Goal: Contribute content

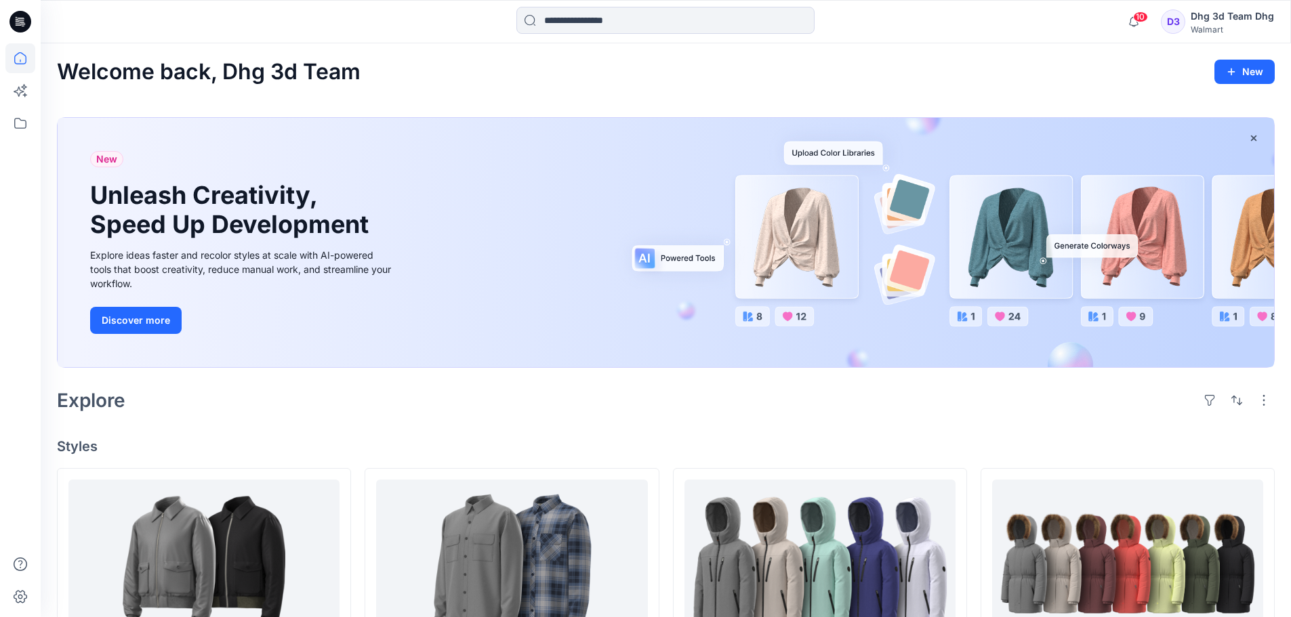
scroll to position [339, 0]
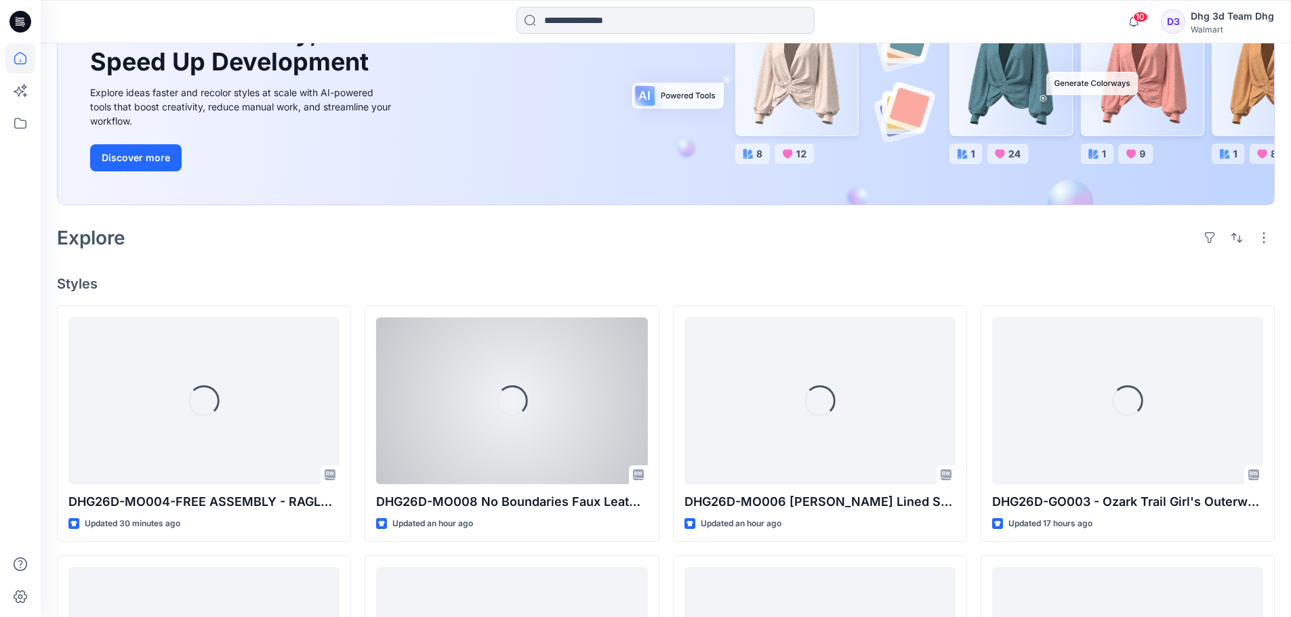
scroll to position [203, 0]
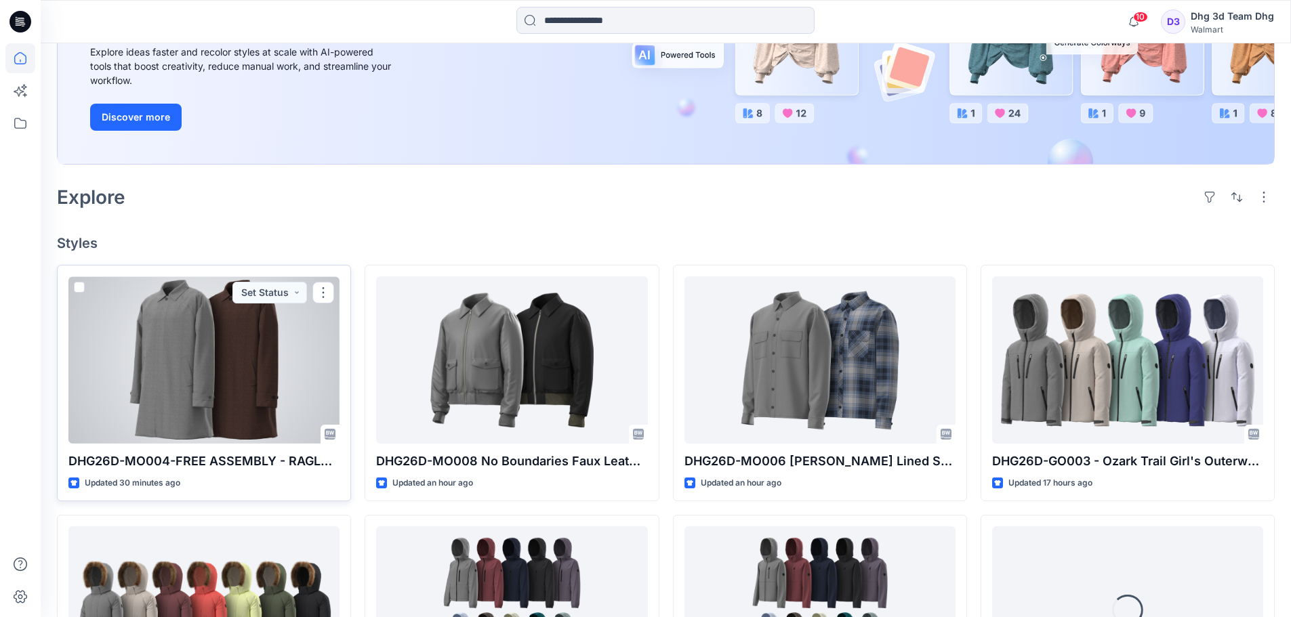
click at [247, 364] on div at bounding box center [203, 359] width 271 height 167
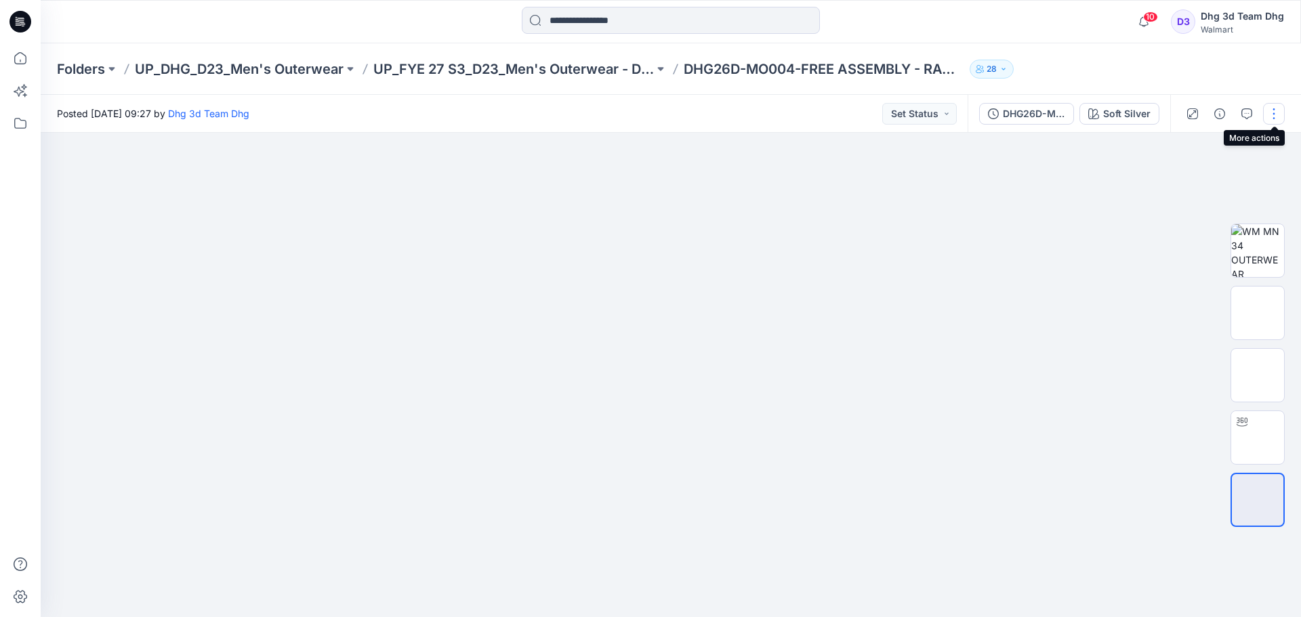
click at [1274, 113] on button "button" at bounding box center [1274, 114] width 22 height 22
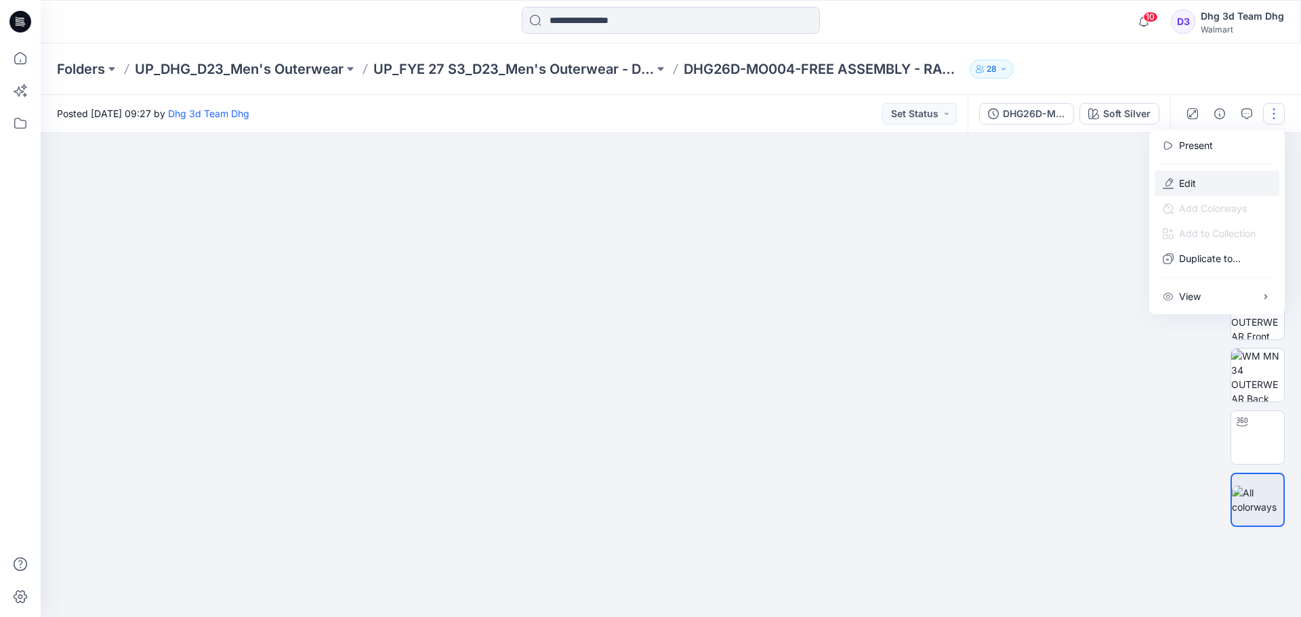
click at [1205, 188] on button "Edit" at bounding box center [1216, 183] width 125 height 25
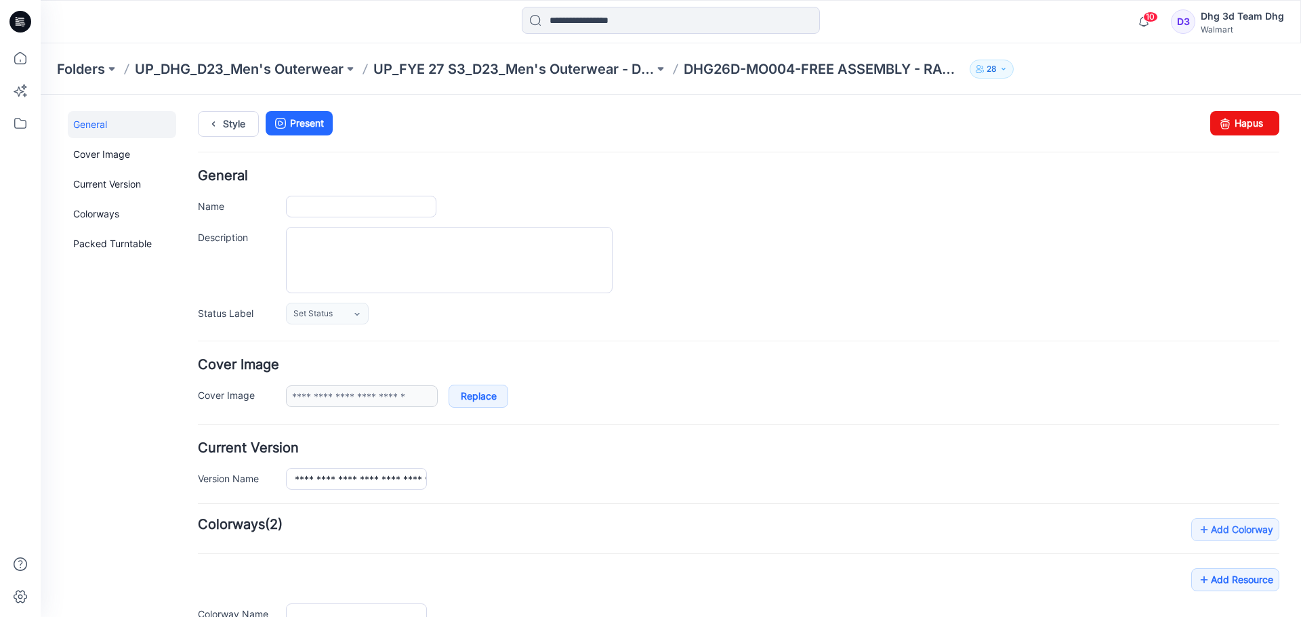
type input "**********"
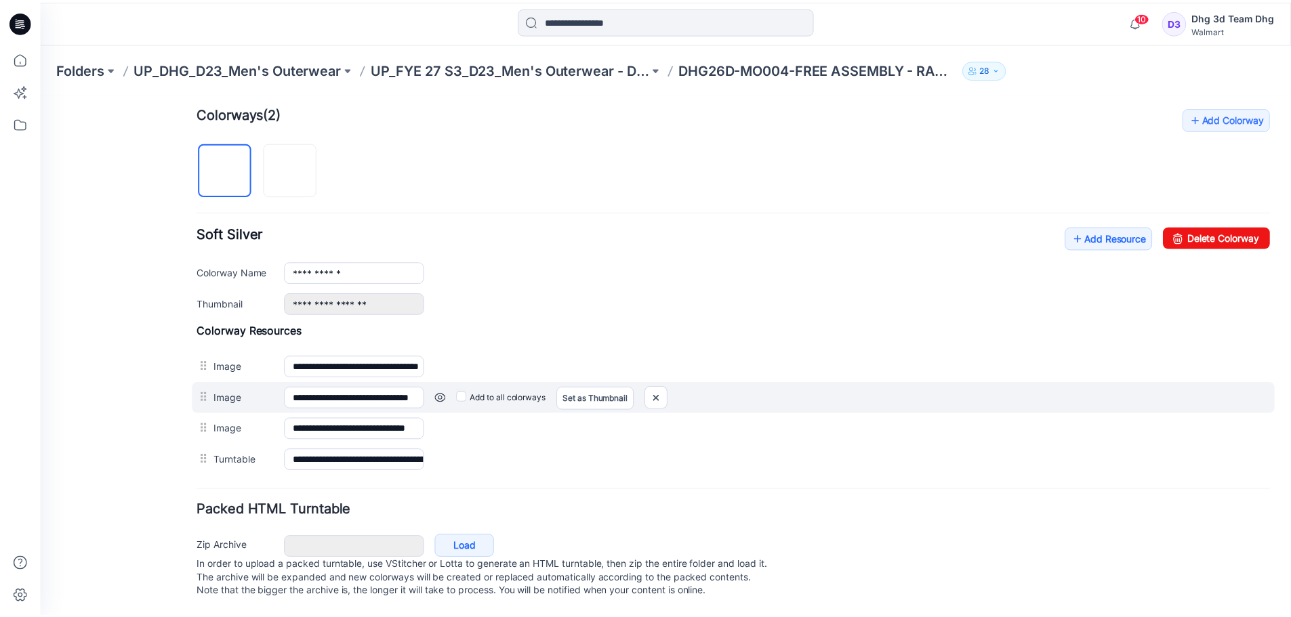
scroll to position [425, 0]
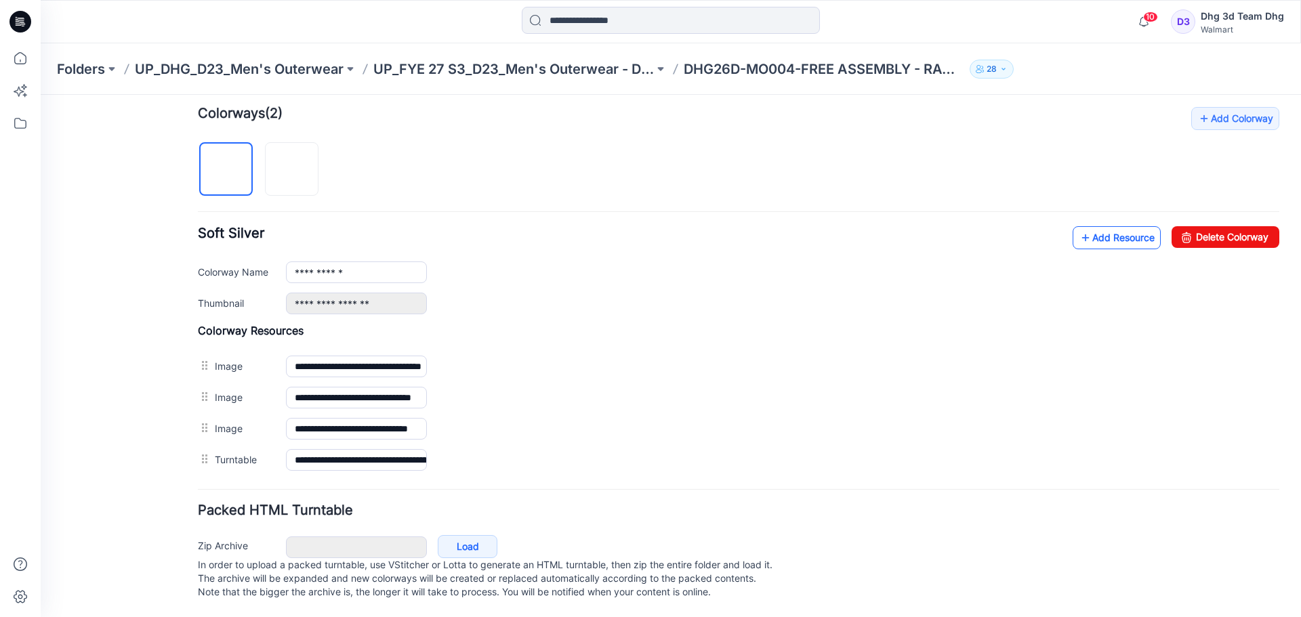
click at [1110, 226] on link "Add Resource" at bounding box center [1116, 237] width 88 height 23
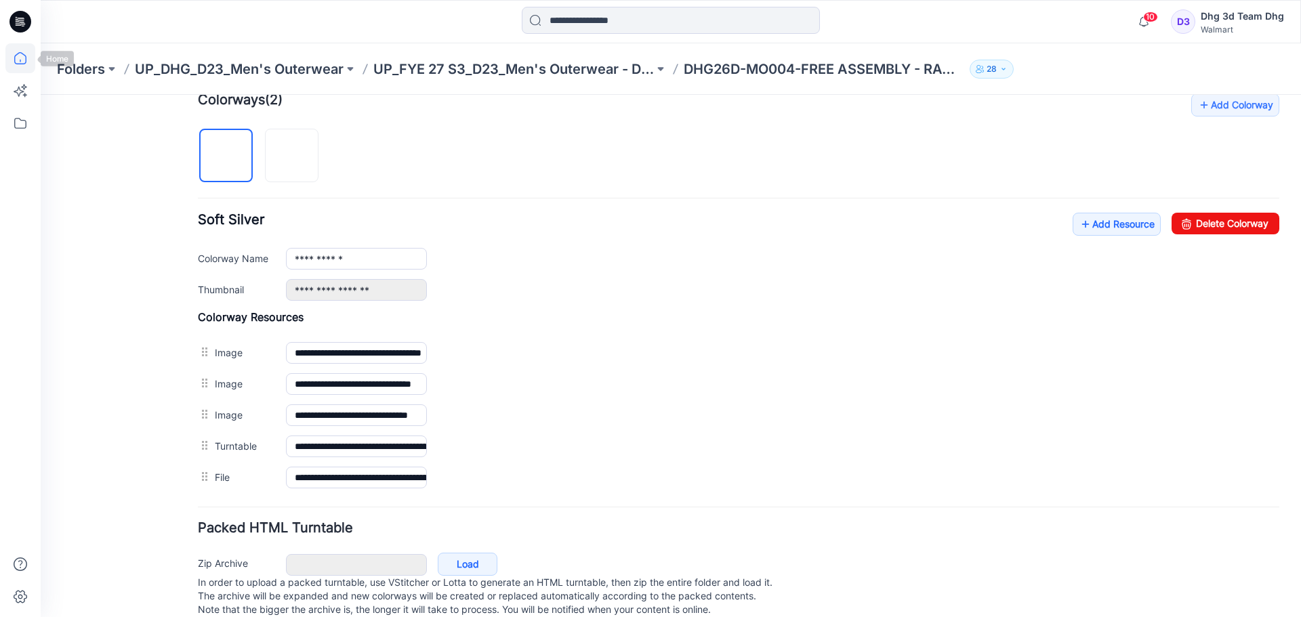
click at [22, 62] on icon at bounding box center [20, 58] width 30 height 30
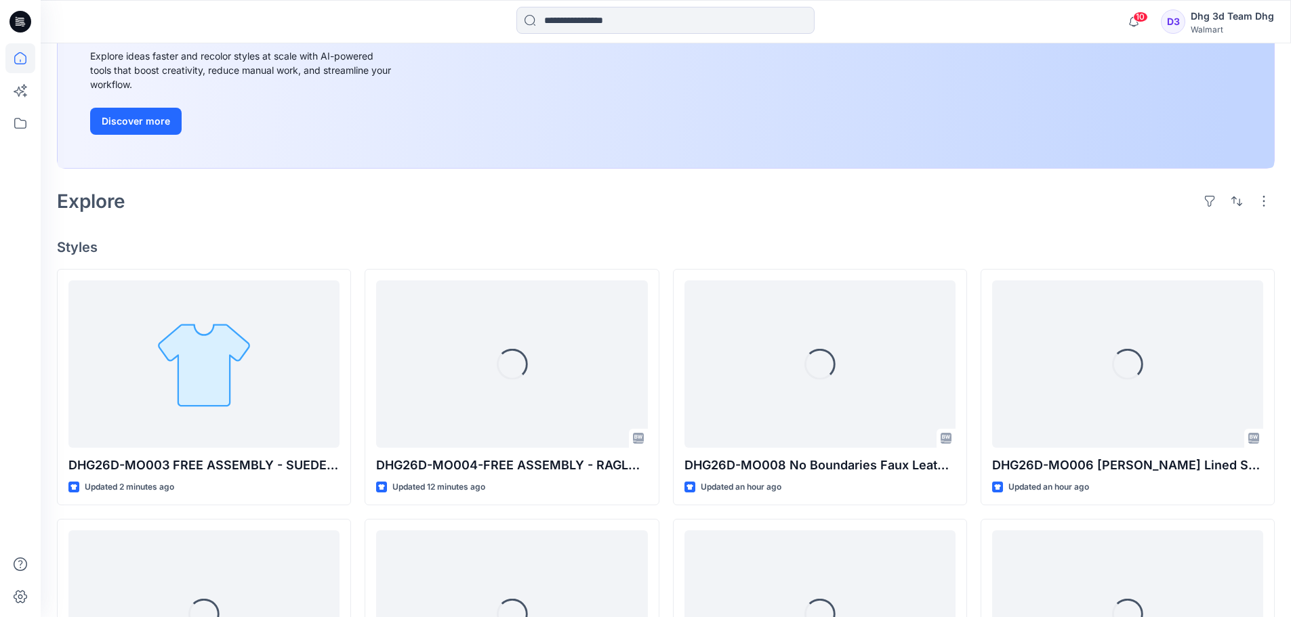
scroll to position [271, 0]
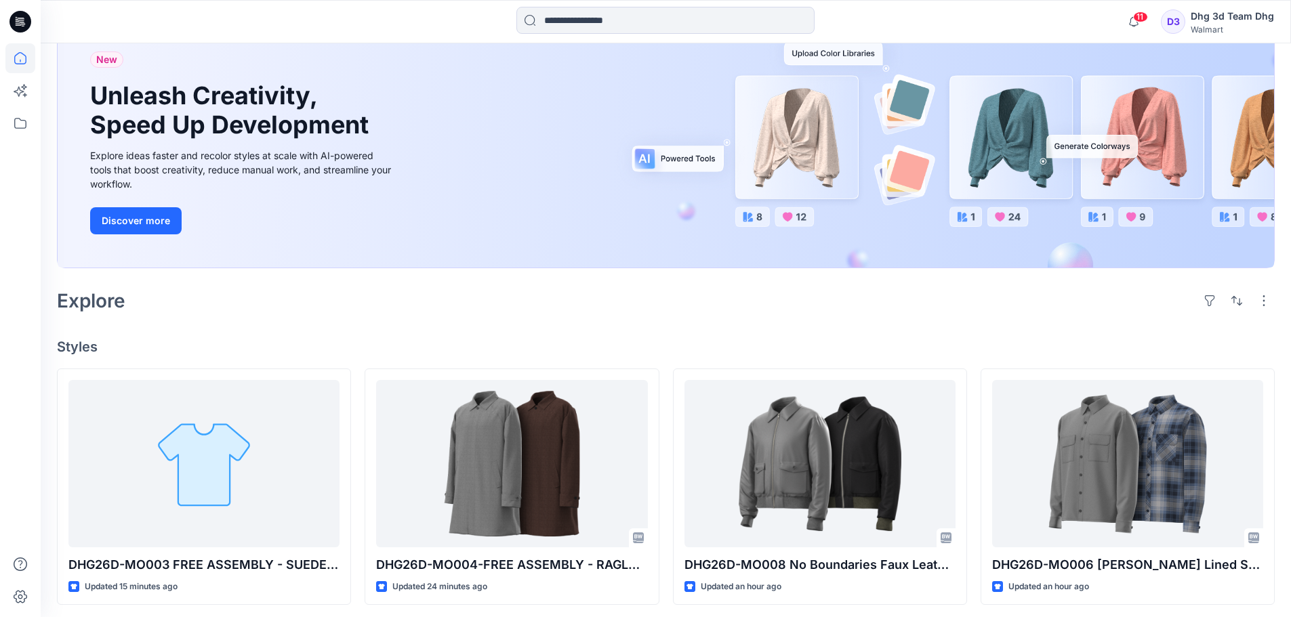
scroll to position [203, 0]
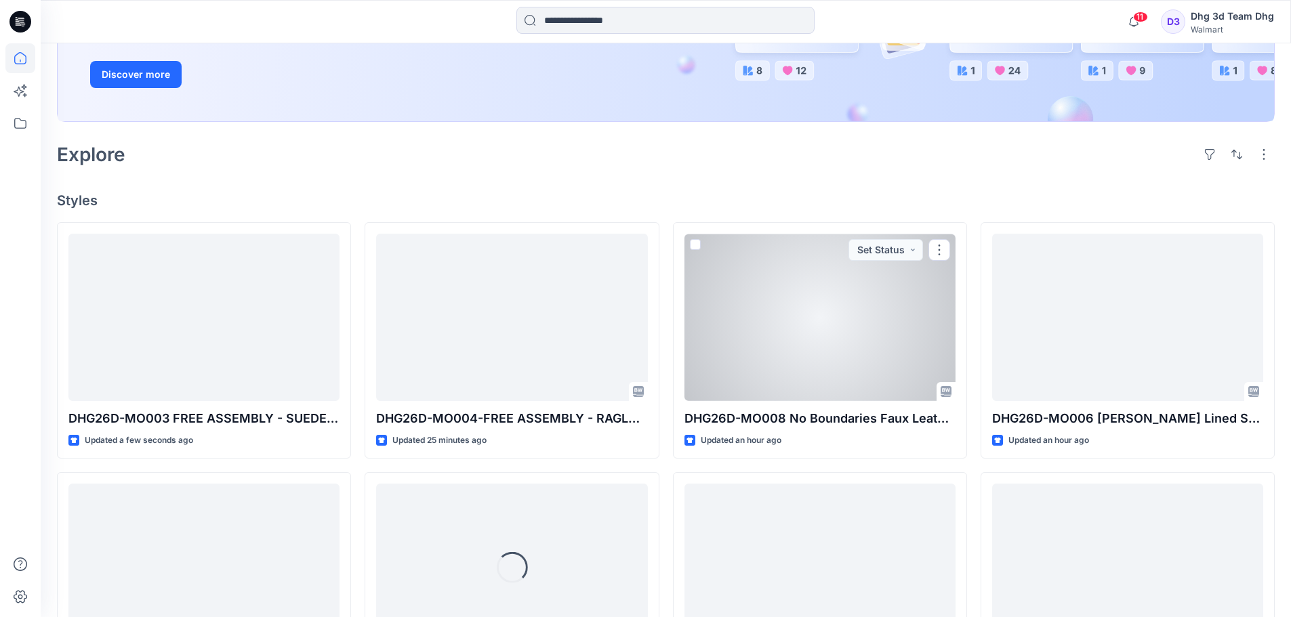
scroll to position [271, 0]
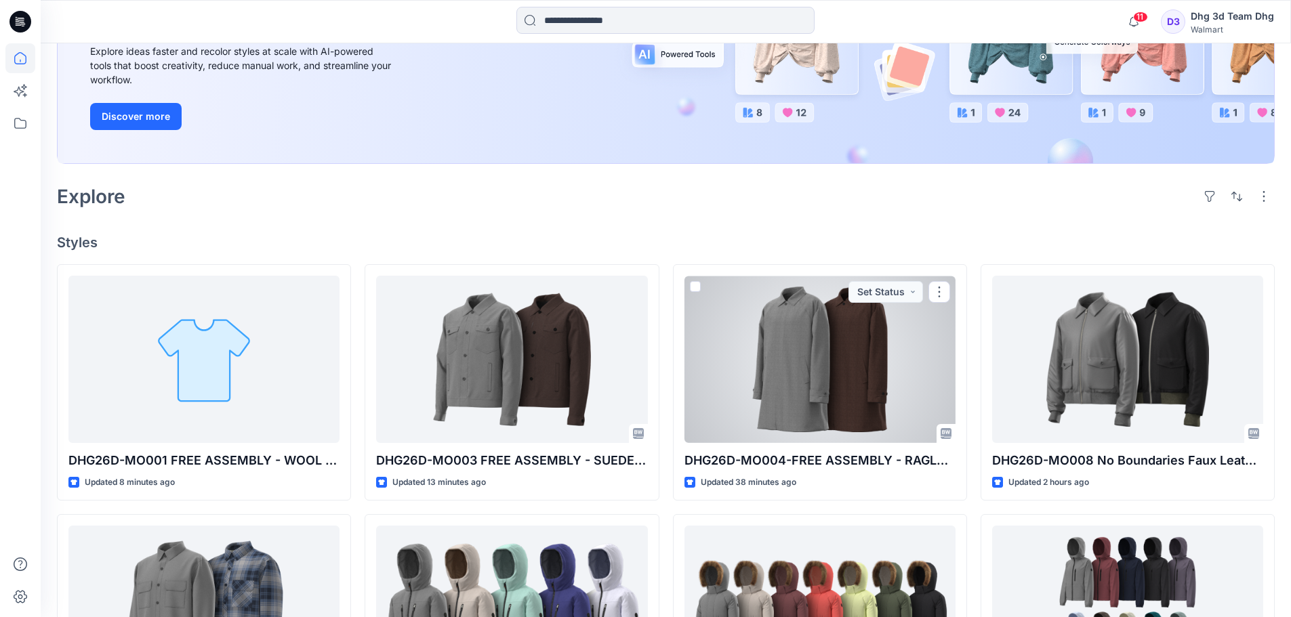
scroll to position [203, 0]
